Goal: Information Seeking & Learning: Learn about a topic

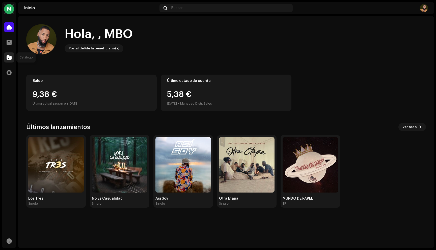
click at [8, 57] on span at bounding box center [9, 57] width 5 height 4
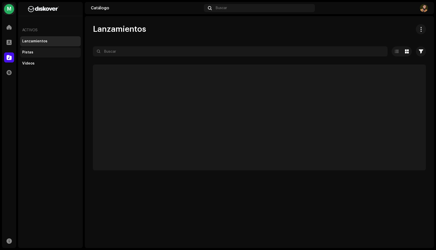
click at [34, 53] on div "Pistas" at bounding box center [50, 52] width 56 height 4
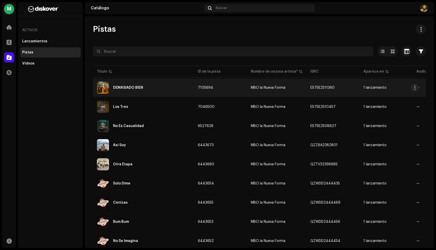
click at [127, 85] on div "DEMASIADO BIEN" at bounding box center [143, 88] width 93 height 12
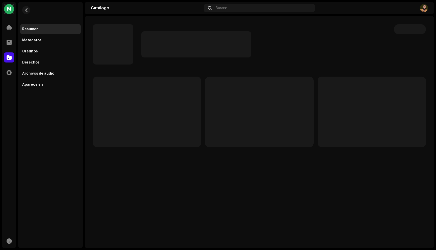
drag, startPoint x: 256, startPoint y: 37, endPoint x: 102, endPoint y: 56, distance: 154.5
click at [102, 56] on div at bounding box center [239, 44] width 293 height 40
click at [31, 42] on div "Metadatos" at bounding box center [31, 40] width 19 height 4
